Goal: Download file/media

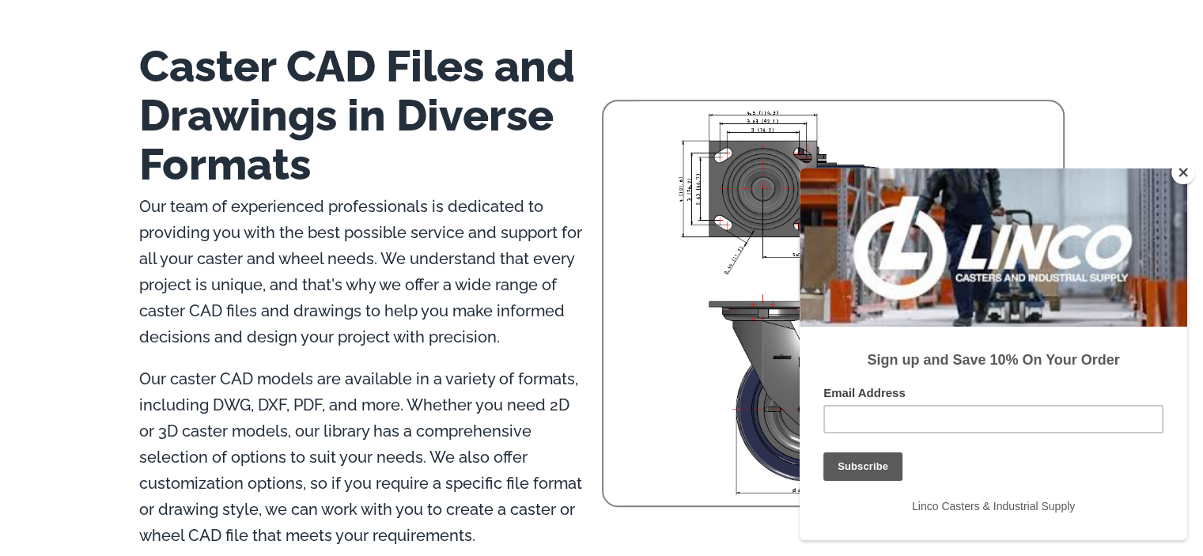
click at [1182, 170] on button "Close" at bounding box center [1184, 173] width 24 height 24
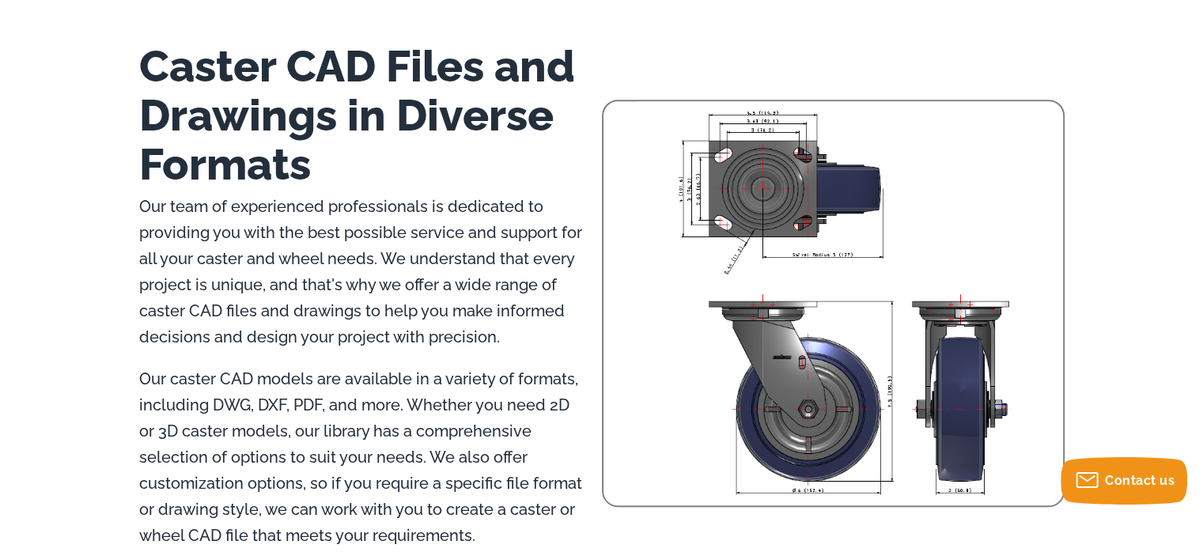
click at [922, 365] on img at bounding box center [843, 300] width 439 height 399
click at [958, 375] on img at bounding box center [843, 300] width 439 height 399
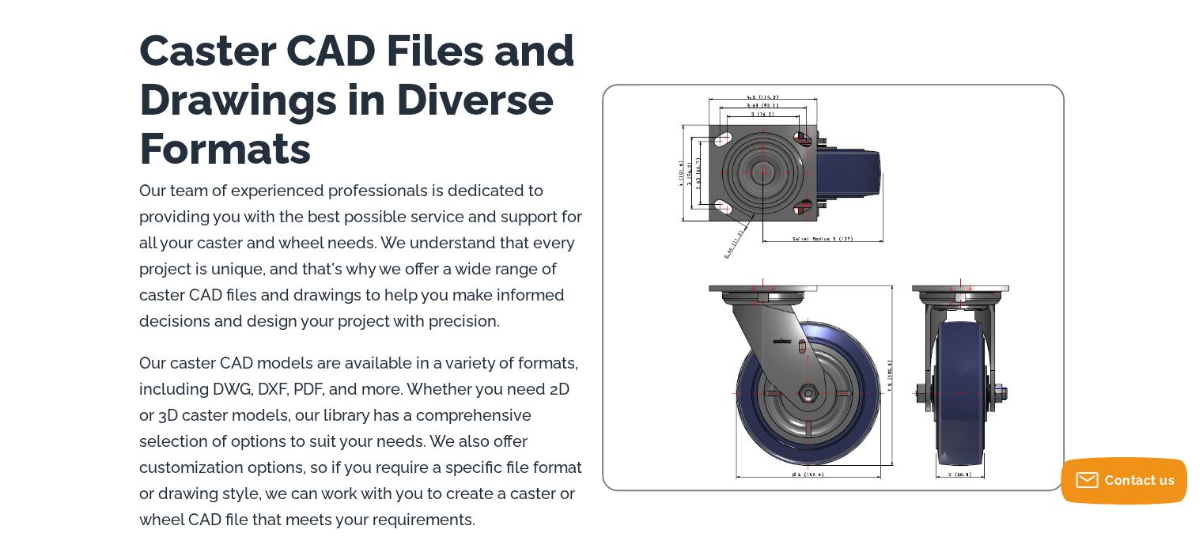
scroll to position [886, 0]
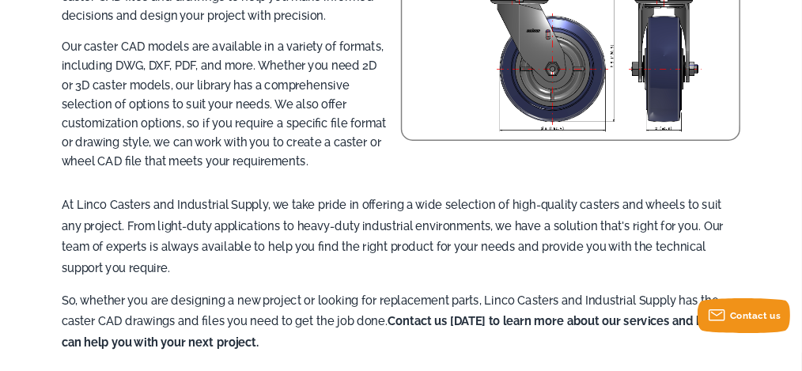
scroll to position [1174, 0]
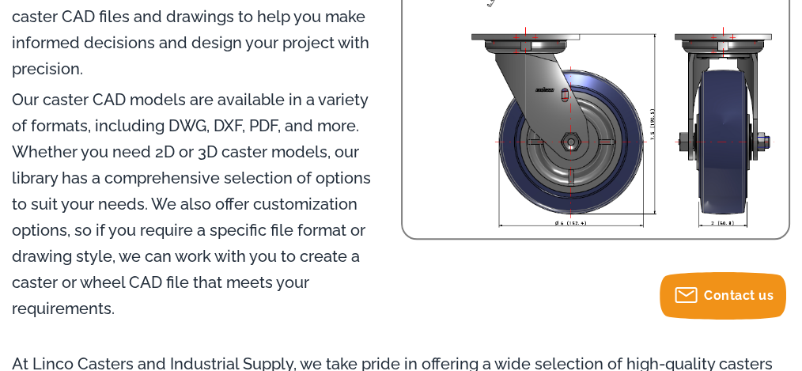
drag, startPoint x: 502, startPoint y: 138, endPoint x: 540, endPoint y: 137, distance: 38.0
click at [454, 129] on img at bounding box center [605, 33] width 365 height 399
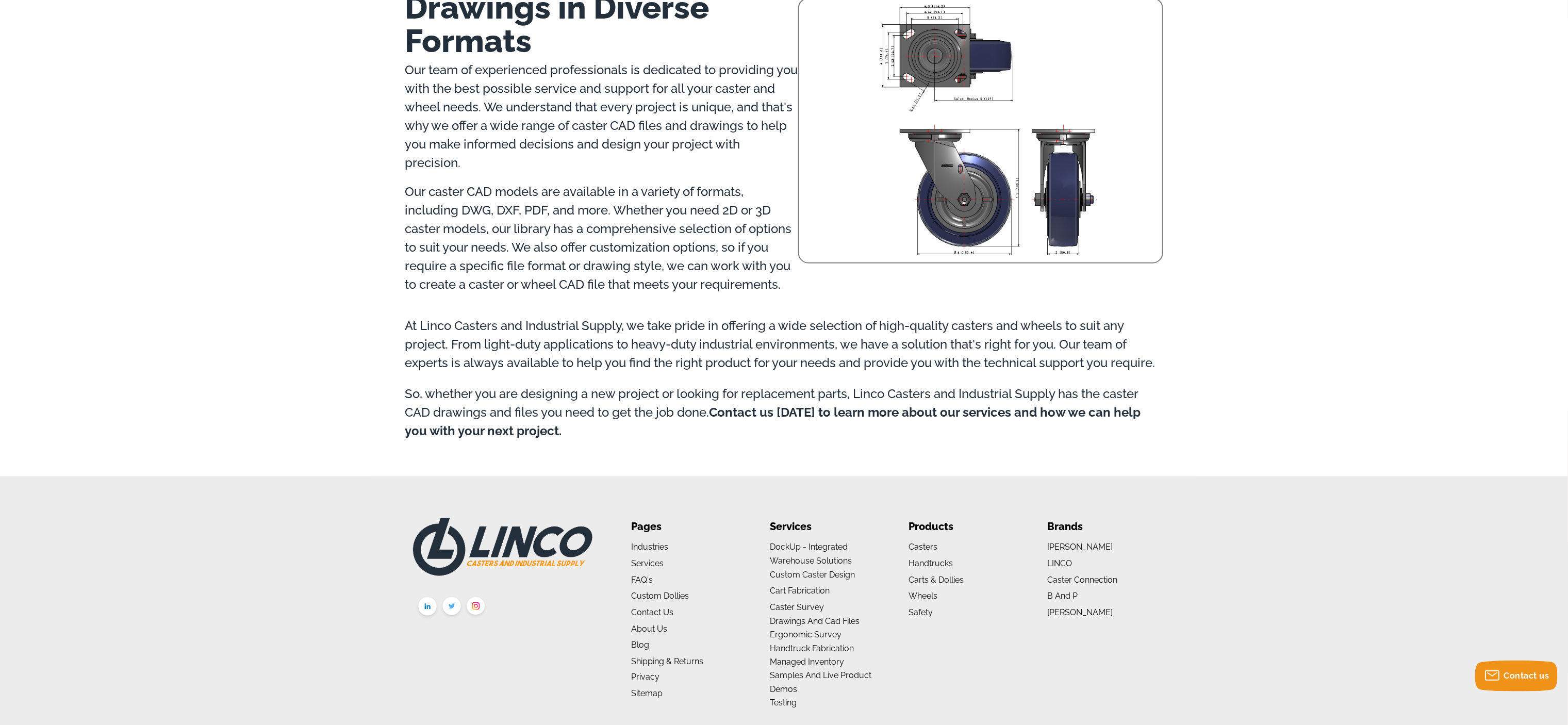
scroll to position [698, 0]
